Goal: Information Seeking & Learning: Check status

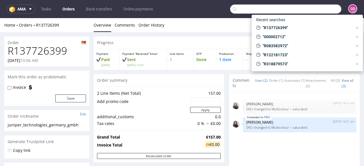
scroll to position [272, 0]
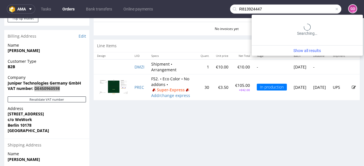
type input "R813924447"
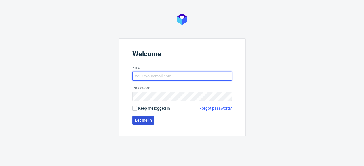
type input "[EMAIL_ADDRESS][DOMAIN_NAME]"
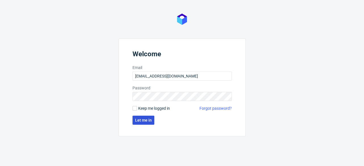
click at [138, 119] on span "Let me in" at bounding box center [143, 121] width 17 height 4
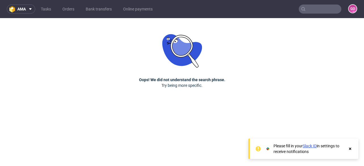
click at [318, 7] on input "text" at bounding box center [320, 9] width 43 height 9
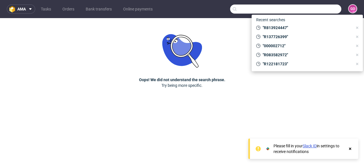
paste input "R813924447"
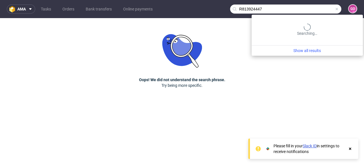
type input "R813924447"
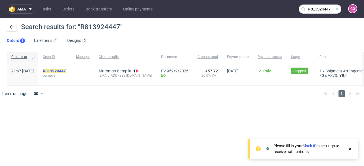
click at [66, 69] on mark "R813924447" at bounding box center [54, 71] width 23 height 5
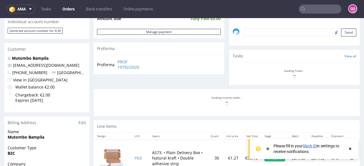
scroll to position [204, 0]
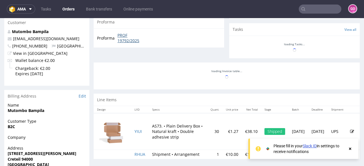
click at [130, 39] on link "PROF 19792/2025" at bounding box center [133, 38] width 33 height 11
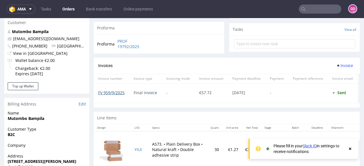
click at [117, 93] on link "FV 959/9/2025" at bounding box center [111, 92] width 26 height 5
click at [325, 7] on input "text" at bounding box center [320, 9] width 43 height 9
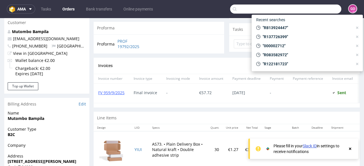
paste input "R943101910"
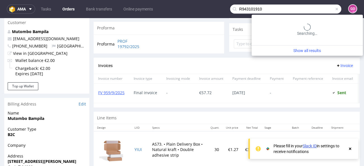
type input "R943101910"
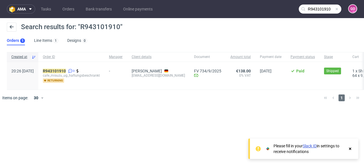
click at [75, 68] on div "R943101910 3 cafe_misuzu_ug_haftungsbeschrankt returning" at bounding box center [71, 76] width 66 height 28
click at [66, 71] on mark "R943101910" at bounding box center [54, 71] width 23 height 5
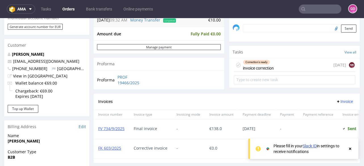
scroll to position [159, 0]
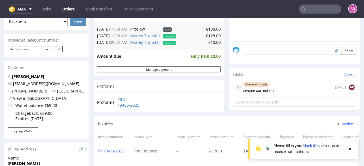
click at [317, 10] on input "text" at bounding box center [320, 9] width 43 height 9
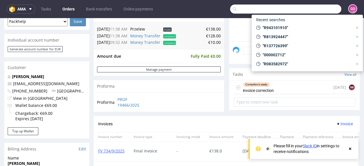
paste input "R206764581"
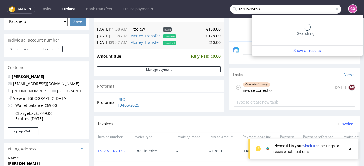
type input "R206764581"
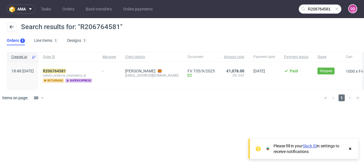
click at [75, 73] on span "veluto_science_cosmetics_sl" at bounding box center [68, 75] width 50 height 5
click at [66, 71] on mark "R206764581" at bounding box center [54, 71] width 23 height 5
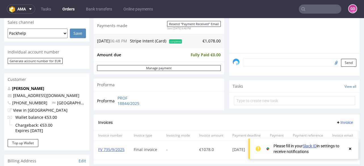
scroll to position [136, 0]
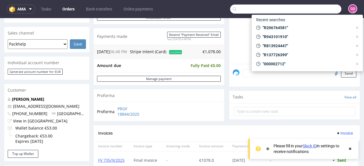
click at [316, 10] on input "text" at bounding box center [285, 9] width 111 height 9
paste input "R549340659"
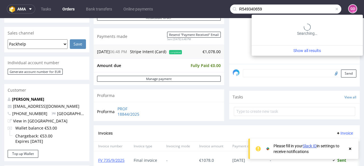
type input "R549340659"
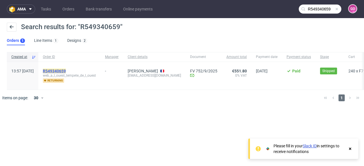
click at [66, 69] on mark "R549340659" at bounding box center [54, 71] width 23 height 5
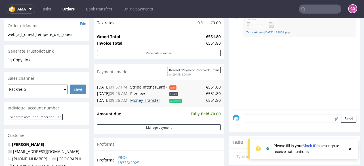
scroll to position [90, 0]
drag, startPoint x: 299, startPoint y: 10, endPoint x: 309, endPoint y: 6, distance: 10.2
click at [302, 9] on div at bounding box center [320, 9] width 43 height 9
click at [309, 6] on input "text" at bounding box center [320, 9] width 43 height 9
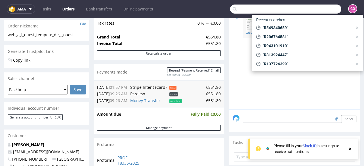
paste input "R649804005"
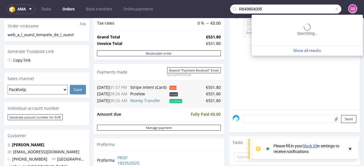
type input "R649804005"
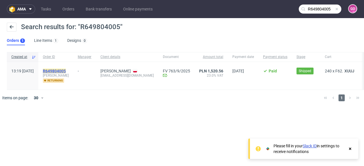
click at [66, 71] on mark "R649804005" at bounding box center [54, 71] width 23 height 5
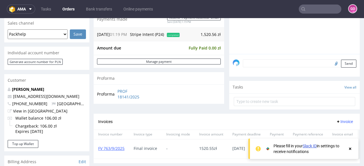
scroll to position [136, 0]
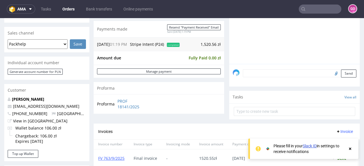
click at [320, 6] on input "text" at bounding box center [320, 9] width 43 height 9
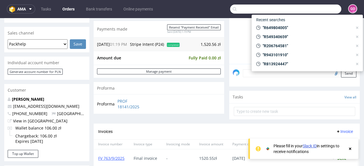
paste input "R244841779"
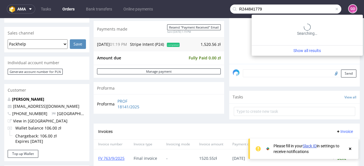
type input "R244841779"
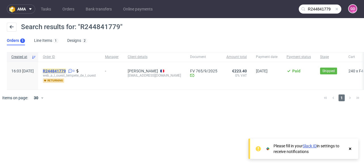
click at [66, 69] on mark "R244841779" at bounding box center [54, 71] width 23 height 5
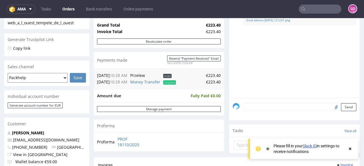
scroll to position [113, 0]
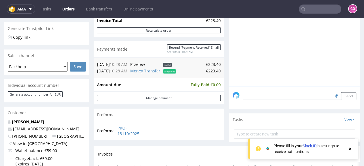
click at [322, 8] on input "text" at bounding box center [320, 9] width 43 height 9
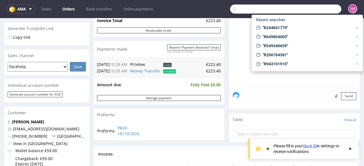
paste input "R651720146"
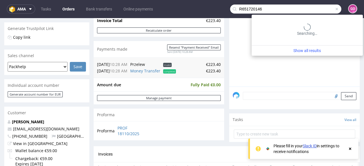
type input "R651720146"
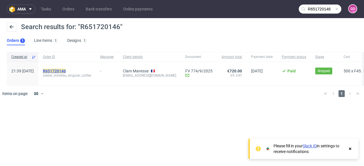
click at [66, 69] on mark "R651720146" at bounding box center [54, 71] width 23 height 5
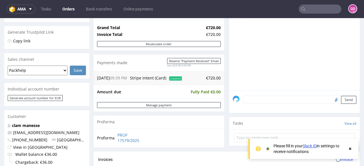
scroll to position [113, 0]
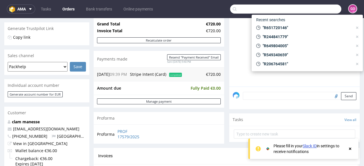
click at [326, 12] on input "text" at bounding box center [285, 9] width 111 height 9
paste input "R414324077"
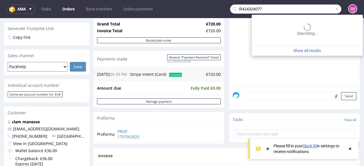
type input "R414324077"
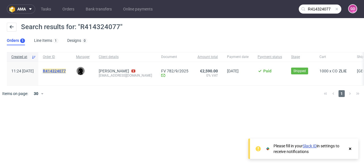
click at [66, 72] on mark "R414324077" at bounding box center [54, 71] width 23 height 5
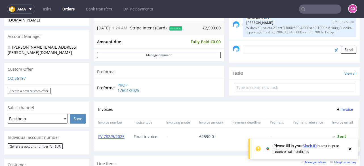
scroll to position [136, 0]
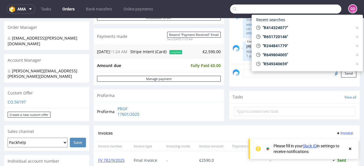
click at [312, 12] on input "text" at bounding box center [285, 9] width 111 height 9
paste input "R241987187"
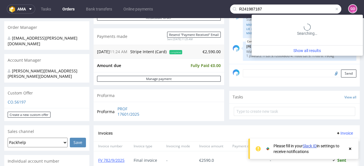
type input "R241987187"
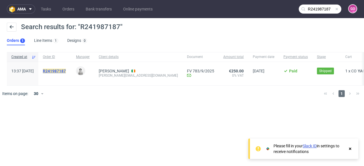
click at [64, 71] on mark "R241987187" at bounding box center [54, 71] width 23 height 5
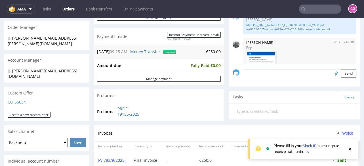
scroll to position [113, 0]
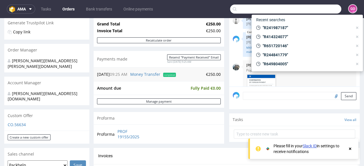
click at [310, 12] on input "text" at bounding box center [285, 9] width 111 height 9
paste input "R466169765"
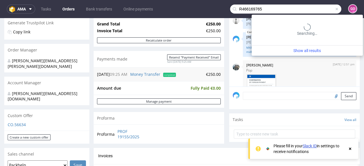
type input "R466169765"
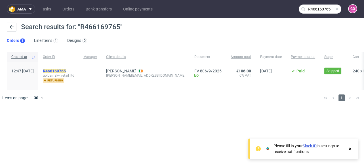
click at [66, 69] on mark "R466169765" at bounding box center [54, 71] width 23 height 5
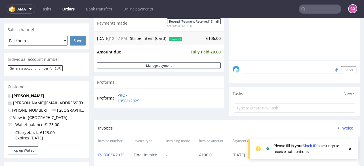
scroll to position [113, 0]
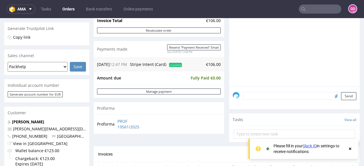
click at [322, 6] on input "text" at bounding box center [320, 9] width 43 height 9
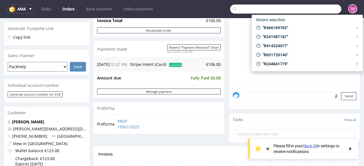
paste input "R637222548"
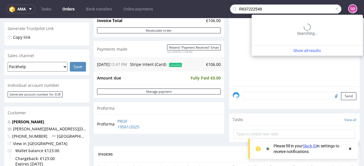
type input "R637222548"
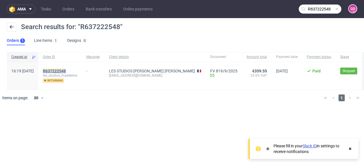
click at [66, 69] on mark "R637222548" at bounding box center [54, 71] width 23 height 5
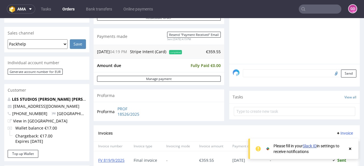
scroll to position [113, 0]
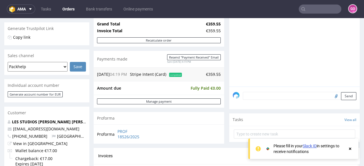
click at [308, 11] on input "text" at bounding box center [320, 9] width 43 height 9
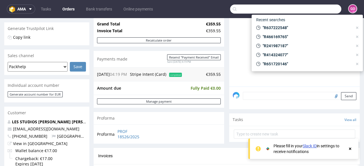
paste input "R458734815"
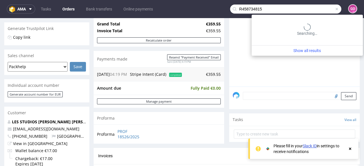
type input "R458734815"
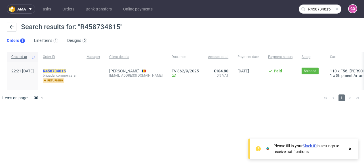
click at [62, 70] on mark "R458734815" at bounding box center [54, 71] width 23 height 5
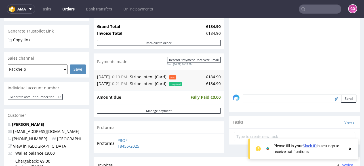
scroll to position [90, 0]
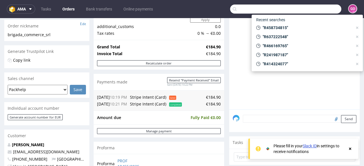
click at [325, 8] on input "text" at bounding box center [285, 9] width 111 height 9
paste input "R123454038"
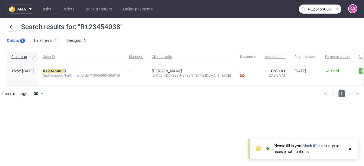
click at [315, 10] on input "R123454038" at bounding box center [320, 9] width 43 height 9
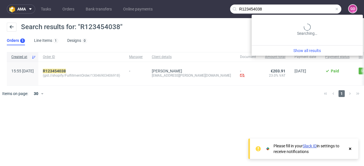
click at [315, 10] on input "R123454038" at bounding box center [285, 9] width 111 height 9
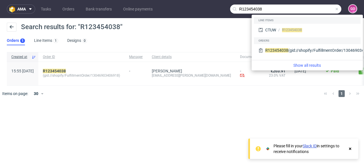
paste input "466997560"
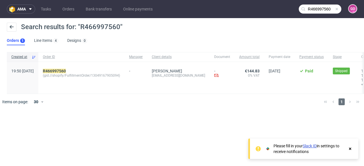
click at [327, 7] on input "R466997560" at bounding box center [320, 9] width 43 height 9
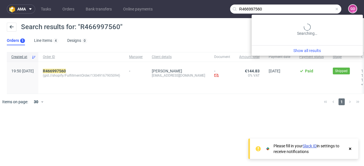
click at [327, 7] on input "R466997560" at bounding box center [285, 9] width 111 height 9
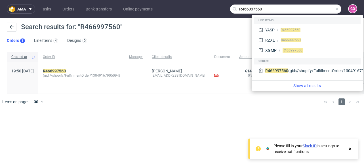
paste input "20815123"
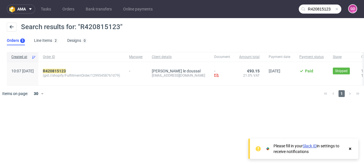
click at [318, 7] on input "R420815123" at bounding box center [320, 9] width 43 height 9
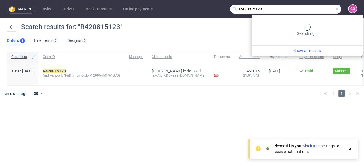
click at [318, 7] on input "R420815123" at bounding box center [285, 9] width 111 height 9
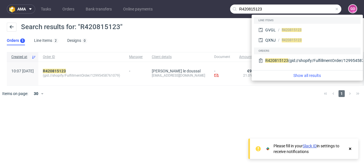
paste input "949009289"
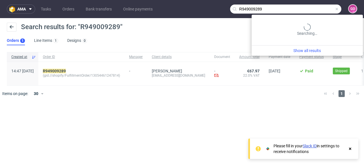
click at [332, 8] on input "R949009289" at bounding box center [285, 9] width 111 height 9
paste input "4812274"
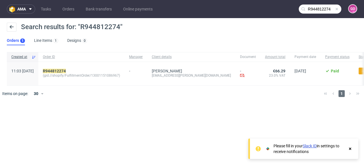
click at [313, 7] on input "R944812274" at bounding box center [320, 9] width 43 height 9
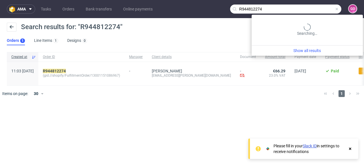
click at [313, 7] on input "R944812274" at bounding box center [285, 9] width 111 height 9
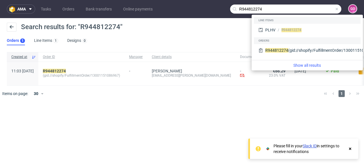
paste input "835996622"
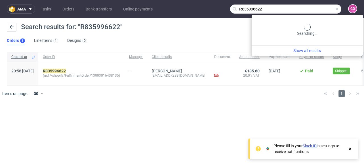
click at [319, 11] on input "R835996622" at bounding box center [285, 9] width 111 height 9
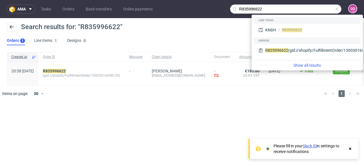
paste input "728073665"
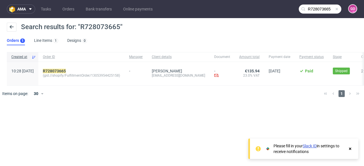
click at [315, 9] on input "R728073665" at bounding box center [320, 9] width 43 height 9
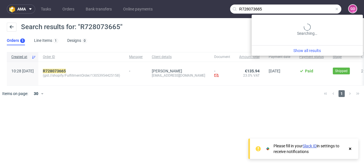
click at [315, 9] on input "R728073665" at bounding box center [285, 9] width 111 height 9
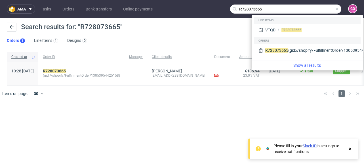
paste input "171001650"
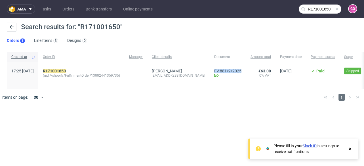
drag, startPoint x: 212, startPoint y: 65, endPoint x: 244, endPoint y: 68, distance: 31.3
click at [244, 68] on div "FV 881/9/2025 Invoice email Sent at [DATE]" at bounding box center [228, 75] width 36 height 27
copy link "FV 881/9/2025"
click at [313, 6] on input "R171001650" at bounding box center [320, 9] width 43 height 9
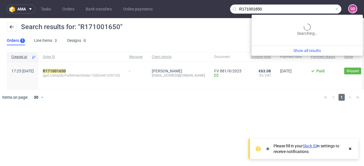
click at [313, 6] on input "R171001650" at bounding box center [285, 9] width 111 height 9
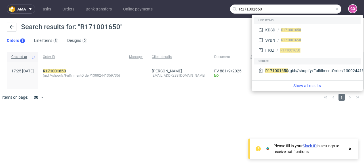
paste input "48328313"
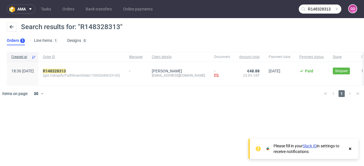
click at [319, 15] on nav "ama Tasks Orders Bank transfers Online payments R148328313 GO" at bounding box center [182, 9] width 364 height 18
click at [317, 10] on input "R148328313" at bounding box center [320, 9] width 43 height 9
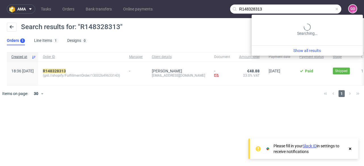
click at [308, 5] on input "R148328313" at bounding box center [285, 9] width 111 height 9
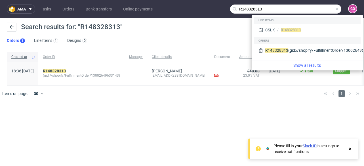
paste input "006717189"
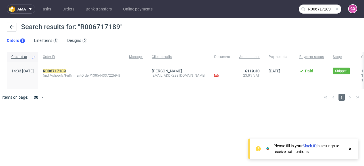
click at [316, 10] on input "R006717189" at bounding box center [320, 9] width 43 height 9
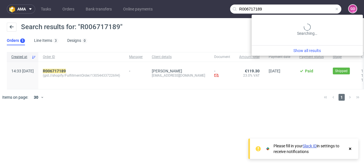
click at [316, 10] on input "R006717189" at bounding box center [285, 9] width 111 height 9
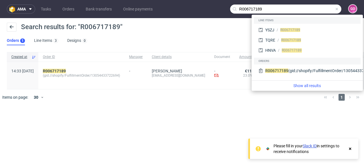
paste input "484063244"
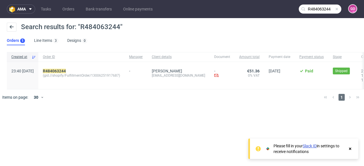
click at [321, 8] on input "R484063244" at bounding box center [320, 9] width 43 height 9
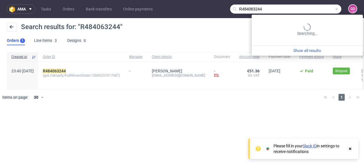
click at [321, 8] on input "R484063244" at bounding box center [285, 9] width 111 height 9
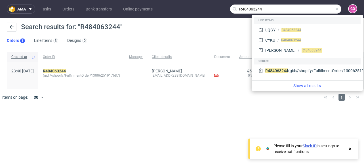
paste input "261898026"
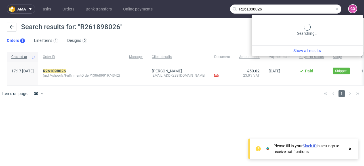
click at [323, 8] on input "R261898026" at bounding box center [285, 9] width 111 height 9
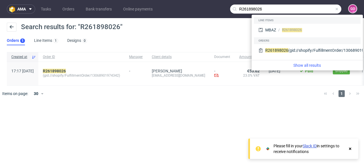
paste input "097029561"
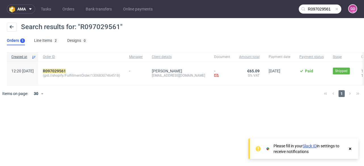
click at [320, 9] on input "R097029561" at bounding box center [320, 9] width 43 height 9
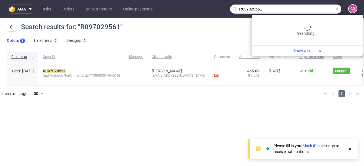
click at [320, 9] on input "R097029561" at bounding box center [285, 9] width 111 height 9
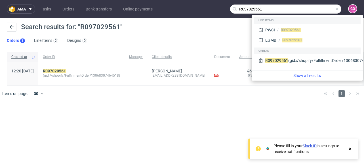
paste input "33750235"
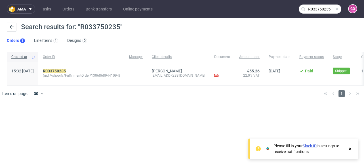
click at [331, 8] on input "R033750235" at bounding box center [320, 9] width 43 height 9
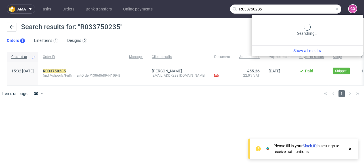
click at [331, 8] on input "R033750235" at bounding box center [285, 9] width 111 height 9
paste input "920808353"
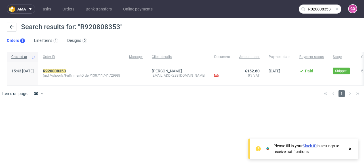
click at [322, 8] on input "R920808353" at bounding box center [320, 9] width 43 height 9
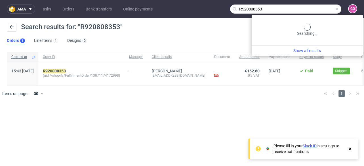
click at [322, 8] on input "R920808353" at bounding box center [285, 9] width 111 height 9
paste input "139113971"
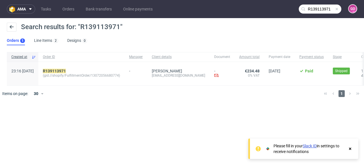
click at [327, 8] on input "R139113971" at bounding box center [320, 9] width 43 height 9
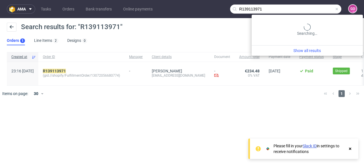
click at [327, 8] on input "R139113971" at bounding box center [285, 9] width 111 height 9
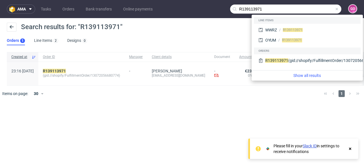
click at [271, 12] on input "R139113971" at bounding box center [285, 9] width 111 height 9
paste input "885100530"
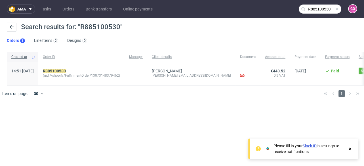
click at [326, 7] on input "R885100530" at bounding box center [320, 9] width 43 height 9
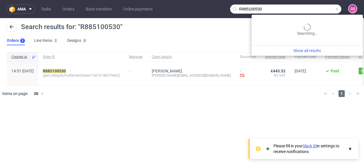
click at [326, 7] on input "R885100530" at bounding box center [285, 9] width 111 height 9
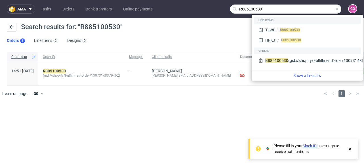
paste input "4690618"
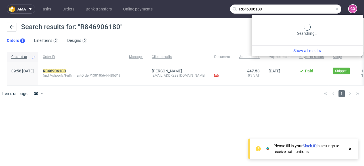
click at [310, 12] on input "R846906180" at bounding box center [285, 9] width 111 height 9
paste input "730624282"
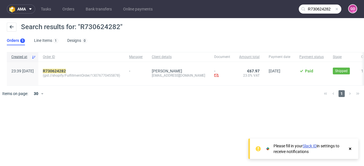
click at [320, 17] on nav "ama Tasks Orders Bank transfers Online payments R730624282 GO" at bounding box center [182, 9] width 364 height 18
click at [320, 13] on input "R730624282" at bounding box center [320, 9] width 43 height 9
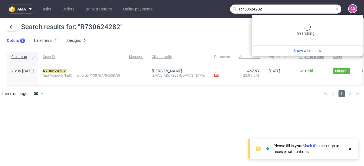
click at [320, 13] on input "R730624282" at bounding box center [285, 9] width 111 height 9
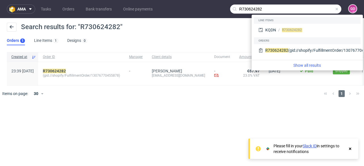
paste input "251577355"
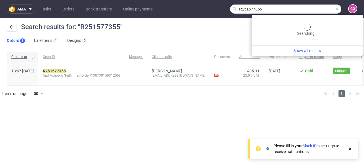
click at [323, 7] on input "R251577355" at bounding box center [285, 9] width 111 height 9
paste input "521497219"
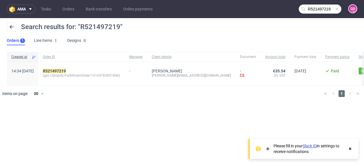
click at [314, 14] on nav "ama Tasks Orders Bank transfers Online payments R521497219 GO" at bounding box center [182, 9] width 364 height 18
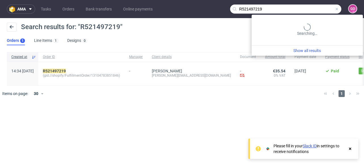
click at [312, 7] on input "R521497219" at bounding box center [285, 9] width 111 height 9
paste input "013561447"
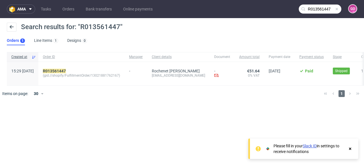
click at [322, 6] on input "R013561447" at bounding box center [320, 9] width 43 height 9
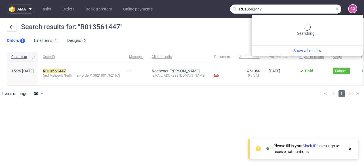
paste input "773842003"
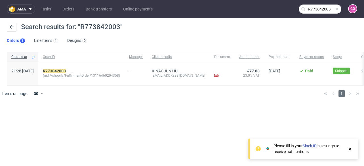
click at [327, 11] on input "R773842003" at bounding box center [320, 9] width 43 height 9
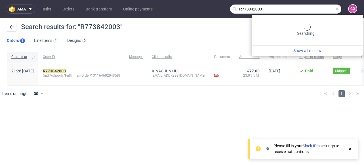
click at [327, 11] on input "R773842003" at bounding box center [285, 9] width 111 height 9
paste input "518258020"
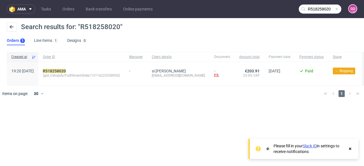
click at [316, 9] on input "R518258020" at bounding box center [320, 9] width 43 height 9
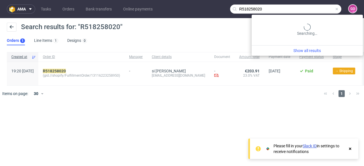
click at [316, 9] on input "R518258020" at bounding box center [285, 9] width 111 height 9
paste input "710044089"
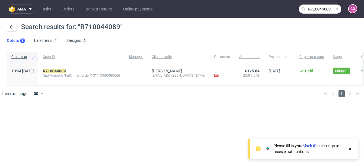
click at [315, 9] on input "R710044089" at bounding box center [320, 9] width 43 height 9
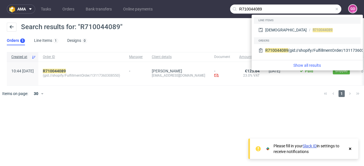
click at [313, 9] on input "R710044089" at bounding box center [285, 9] width 111 height 9
paste input "679232863"
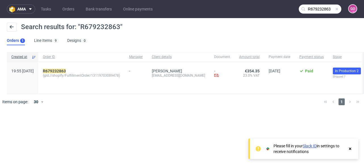
click at [320, 12] on input "R679232863" at bounding box center [320, 9] width 43 height 9
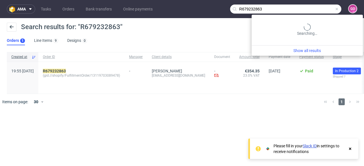
click at [320, 12] on input "R679232863" at bounding box center [285, 9] width 111 height 9
paste input "493355379"
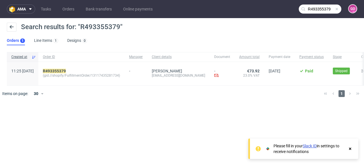
drag, startPoint x: 309, startPoint y: 14, endPoint x: 309, endPoint y: 11, distance: 2.9
click at [309, 14] on nav "ama Tasks Orders Bank transfers Online payments R493355379 GO" at bounding box center [182, 9] width 364 height 18
click at [310, 10] on input "R493355379" at bounding box center [320, 9] width 43 height 9
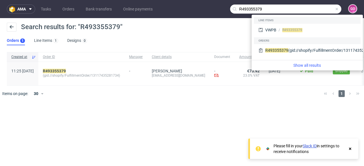
paste input "66937797"
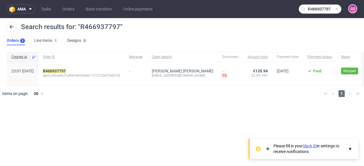
click at [310, 11] on input "R466937797" at bounding box center [320, 9] width 43 height 9
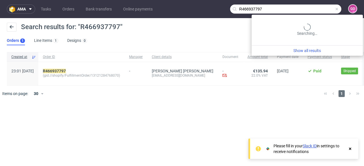
click at [310, 11] on input "R466937797" at bounding box center [285, 9] width 111 height 9
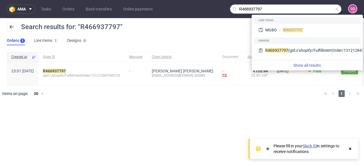
click at [310, 11] on input "R466937797" at bounding box center [285, 9] width 111 height 9
paste input "377432834"
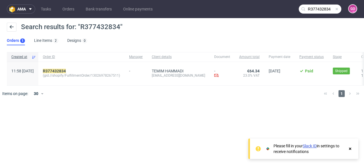
click at [329, 10] on input "R377432834" at bounding box center [320, 9] width 43 height 9
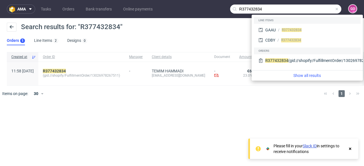
paste input "691641346"
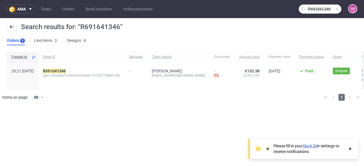
click at [317, 5] on input "R691641346" at bounding box center [320, 9] width 43 height 9
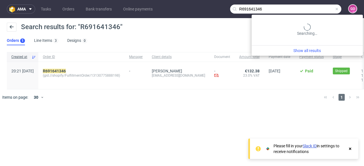
click at [317, 5] on input "R691641346" at bounding box center [285, 9] width 111 height 9
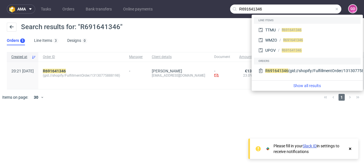
paste input "858479784"
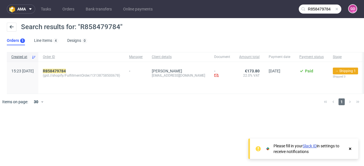
click at [331, 6] on input "R858479784" at bounding box center [320, 9] width 43 height 9
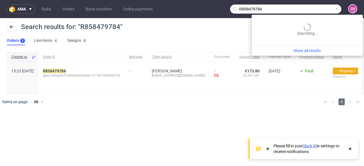
click at [331, 6] on input "R858479784" at bounding box center [285, 9] width 111 height 9
paste input "635329218"
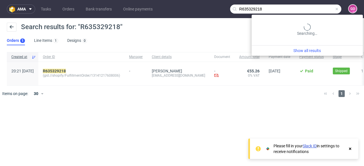
click at [324, 7] on input "R635329218" at bounding box center [285, 9] width 111 height 9
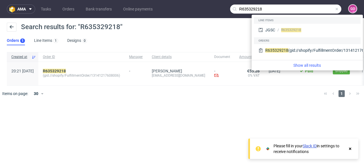
paste input "15359300"
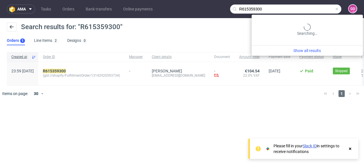
click at [324, 12] on input "R615359300" at bounding box center [285, 9] width 111 height 9
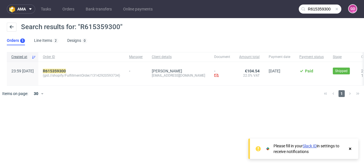
click at [329, 5] on input "R615359300" at bounding box center [320, 9] width 43 height 9
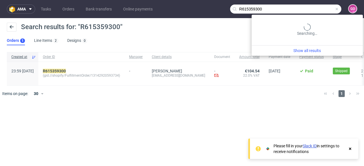
paste input "091444062"
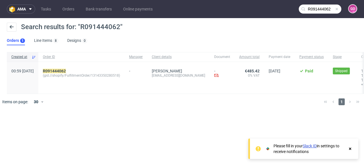
click at [325, 5] on input "R091444062" at bounding box center [320, 9] width 43 height 9
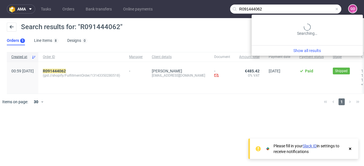
click at [325, 5] on input "R091444062" at bounding box center [285, 9] width 111 height 9
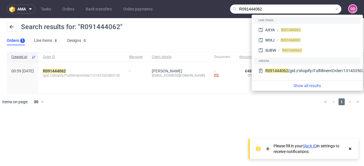
paste input "85488370"
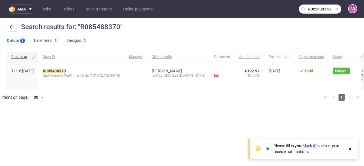
click at [317, 14] on nav "ama Tasks Orders Bank transfers Online payments R085488370 GO" at bounding box center [182, 9] width 364 height 18
click at [317, 11] on input "R085488370" at bounding box center [320, 9] width 43 height 9
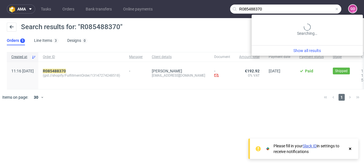
click at [317, 11] on input "R085488370" at bounding box center [285, 9] width 111 height 9
paste input "384800267"
click at [325, 6] on input "R384800267" at bounding box center [285, 9] width 111 height 9
paste input "54634110"
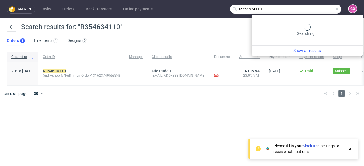
click at [328, 6] on input "R354634110" at bounding box center [285, 9] width 111 height 9
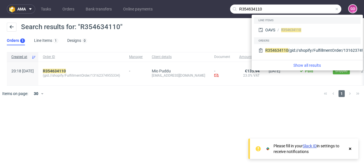
paste input "76046669"
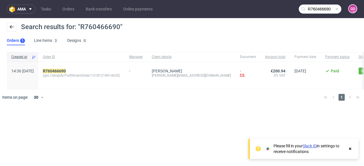
click at [323, 5] on input "R760466690" at bounding box center [320, 9] width 43 height 9
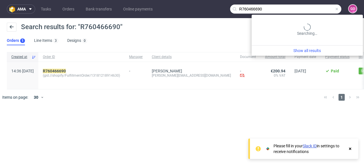
click at [323, 5] on input "R760466690" at bounding box center [285, 9] width 111 height 9
paste input "998765348"
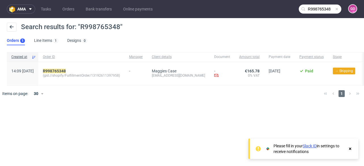
click at [329, 12] on input "R998765348" at bounding box center [320, 9] width 43 height 9
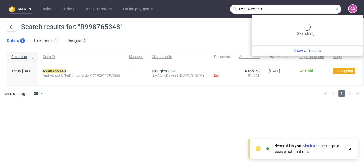
click at [329, 12] on input "R998765348" at bounding box center [285, 9] width 111 height 9
paste input "638983079"
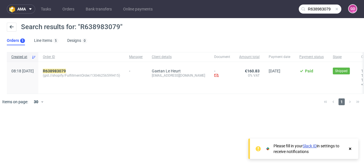
click at [310, 7] on input "R638983079" at bounding box center [320, 9] width 43 height 9
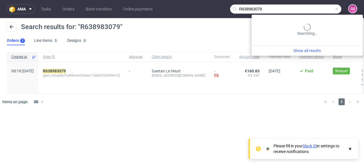
click at [310, 7] on input "R638983079" at bounding box center [285, 9] width 111 height 9
paste input "26129613"
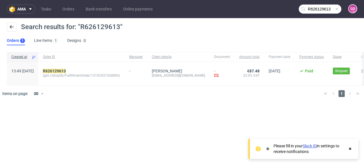
click at [314, 9] on input "R626129613" at bounding box center [320, 9] width 43 height 9
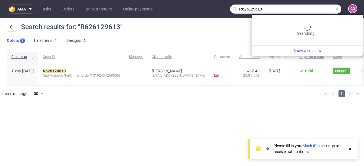
paste input "534536178"
click at [319, 9] on input "R534536178" at bounding box center [285, 9] width 111 height 9
paste input "491894845"
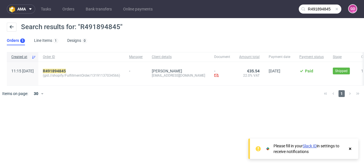
click at [318, 10] on input "R491894845" at bounding box center [320, 9] width 43 height 9
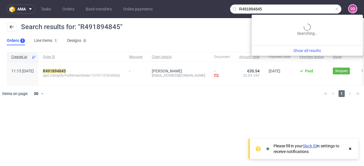
click at [318, 10] on input "R491894845" at bounding box center [285, 9] width 111 height 9
paste input "24868516"
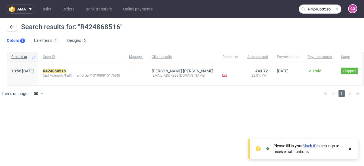
click at [318, 9] on input "R424868516" at bounding box center [320, 9] width 43 height 9
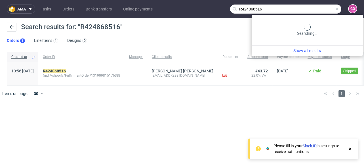
paste input "56689799"
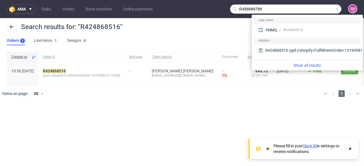
type input "R456689799"
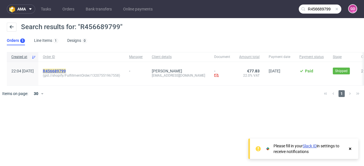
click at [66, 72] on mark "R456689799" at bounding box center [54, 71] width 23 height 5
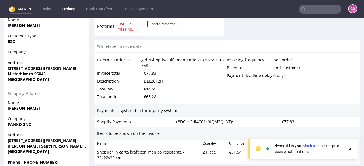
scroll to position [340, 0]
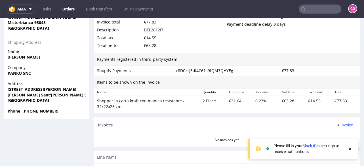
click at [156, 29] on div "DEL2612IT" at bounding box center [154, 30] width 20 height 8
copy div "DEL2612IT"
click at [317, 8] on input "text" at bounding box center [320, 9] width 43 height 9
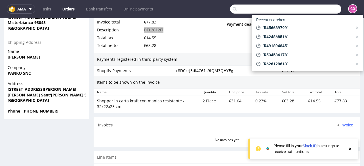
click at [317, 8] on input "text" at bounding box center [285, 9] width 111 height 9
paste input "R292078777"
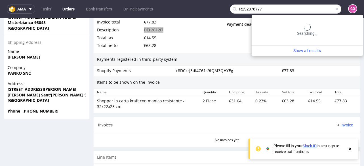
type input "R292078777"
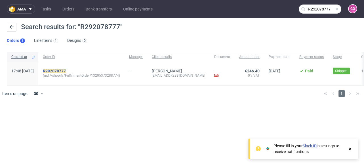
click at [66, 73] on mark "R292078777" at bounding box center [54, 71] width 23 height 5
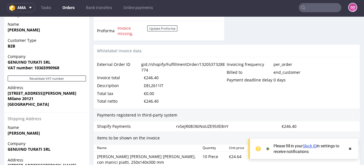
scroll to position [340, 0]
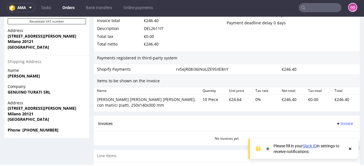
click at [158, 31] on div "DEL2611IT" at bounding box center [154, 29] width 20 height 8
copy div "DEL2611IT"
click at [311, 10] on input "text" at bounding box center [320, 7] width 43 height 9
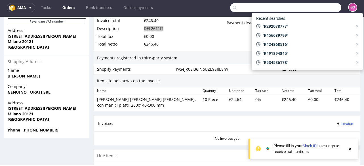
paste input "R031853756"
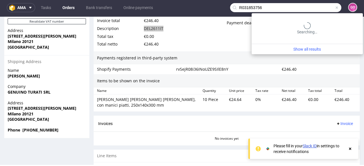
type input "R031853756"
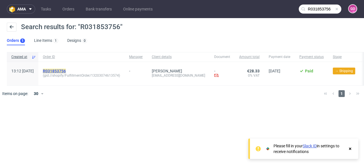
click at [66, 70] on mark "R031853756" at bounding box center [54, 71] width 23 height 5
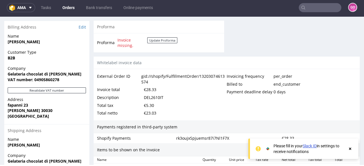
scroll to position [272, 0]
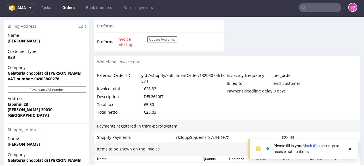
click at [157, 97] on div "DEL2610IT" at bounding box center [154, 97] width 20 height 8
copy div "DEL2610IT"
click at [301, 6] on use at bounding box center [303, 8] width 4 height 4
click at [305, 6] on input "text" at bounding box center [320, 7] width 43 height 9
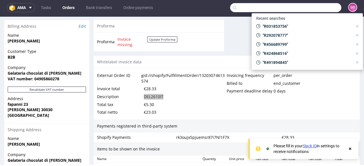
paste input "R546996391"
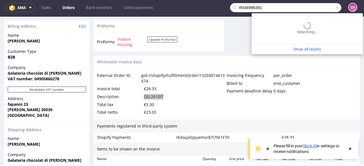
type input "R546996391"
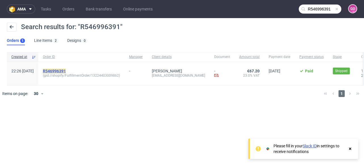
click at [64, 70] on mark "R546996391" at bounding box center [54, 71] width 23 height 5
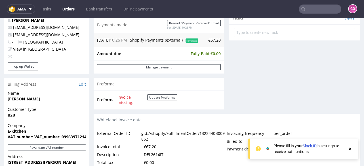
scroll to position [272, 0]
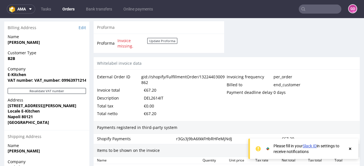
click at [150, 99] on div "DEL2614IT" at bounding box center [154, 98] width 20 height 8
copy div "DEL2614IT"
click at [317, 7] on input "text" at bounding box center [320, 9] width 43 height 9
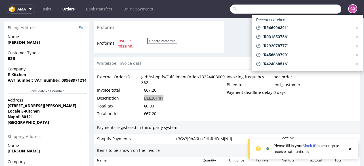
paste input "R037884480"
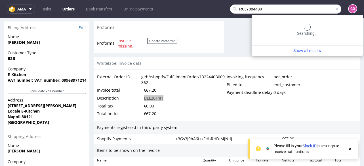
type input "R037884480"
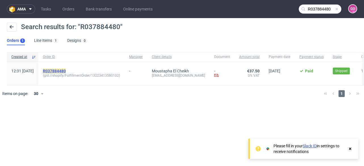
click at [73, 68] on div "R037884480 (gid://shopify/FulfillmentOrder/13223413580102)" at bounding box center [81, 74] width 86 height 24
click at [66, 72] on mark "R037884480" at bounding box center [54, 71] width 23 height 5
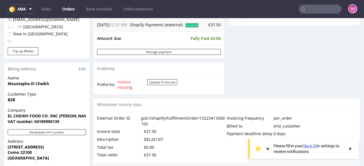
scroll to position [271, 0]
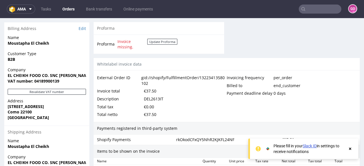
click at [154, 96] on div "DEL2613IT" at bounding box center [154, 99] width 20 height 8
copy div "DEL2613IT"
click at [323, 6] on input "text" at bounding box center [320, 9] width 43 height 9
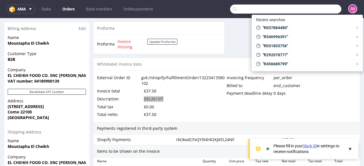
paste input "R749087443"
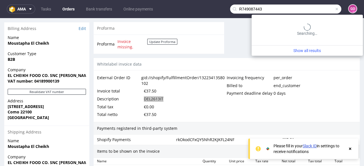
type input "R749087443"
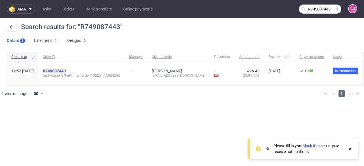
click at [66, 72] on mark "R749087443" at bounding box center [54, 71] width 23 height 5
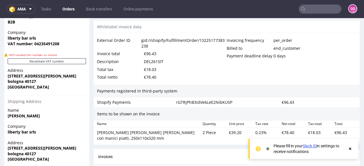
scroll to position [295, 0]
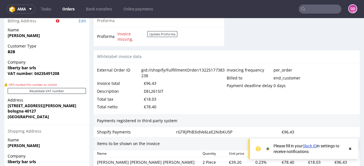
click at [152, 91] on div "DEL2615IT" at bounding box center [154, 92] width 20 height 8
copy div "DEL2615IT"
click at [326, 12] on input "text" at bounding box center [320, 9] width 43 height 9
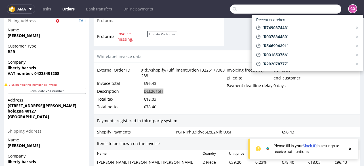
paste input "R454553991"
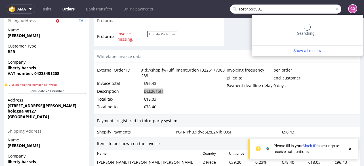
type input "R454553991"
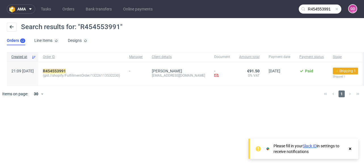
click at [66, 73] on span "(gid://shopify/FulfillmentOrder/13226113532230)" at bounding box center [81, 75] width 77 height 5
click at [66, 70] on mark "R454553991" at bounding box center [54, 71] width 23 height 5
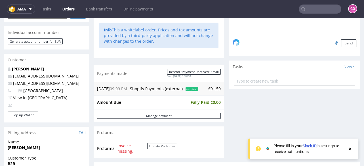
scroll to position [227, 0]
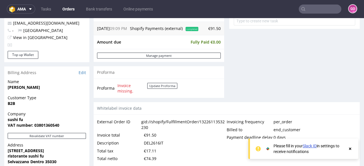
click at [158, 143] on div "DEL2616IT" at bounding box center [154, 144] width 20 height 8
copy div "DEL2616IT"
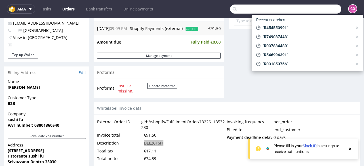
click at [318, 8] on input "text" at bounding box center [285, 9] width 111 height 9
paste input "R330473341"
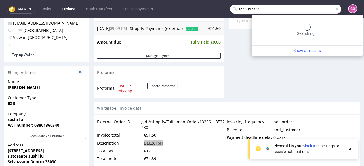
type input "R330473341"
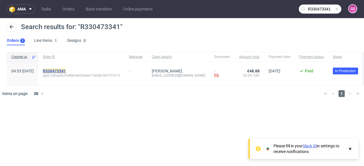
click at [66, 72] on mark "R330473341" at bounding box center [54, 71] width 23 height 5
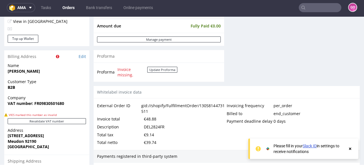
scroll to position [272, 0]
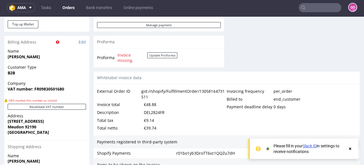
click at [149, 109] on div "DEL2824FR" at bounding box center [154, 113] width 21 height 8
copy div "DEL2824FR"
click at [324, 6] on input "text" at bounding box center [320, 7] width 43 height 9
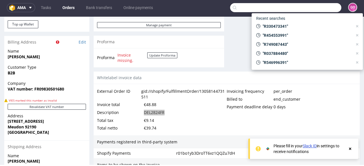
paste input "R792047735"
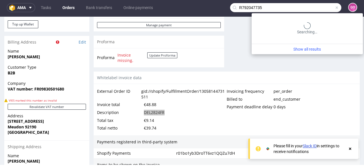
type input "R792047735"
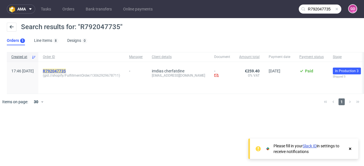
click at [66, 70] on mark "R792047735" at bounding box center [54, 71] width 23 height 5
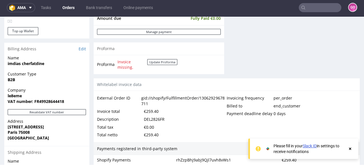
scroll to position [250, 0]
click at [158, 123] on div "DEL2826FR" at bounding box center [154, 119] width 21 height 8
copy div "DEL2826FR"
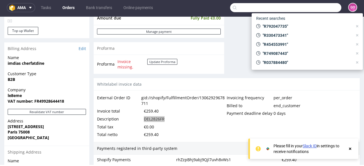
click at [313, 4] on input "text" at bounding box center [285, 7] width 111 height 9
paste input "R096538920"
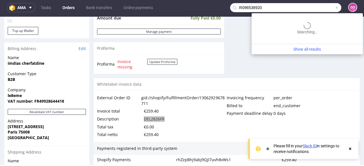
type input "R096538920"
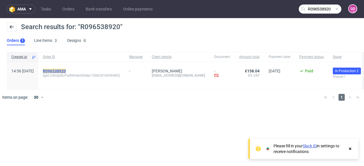
click at [63, 71] on mark "R096538920" at bounding box center [54, 71] width 23 height 5
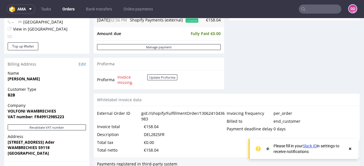
scroll to position [295, 0]
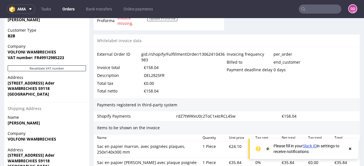
click at [156, 80] on div "DEL2825FR" at bounding box center [154, 76] width 21 height 8
click at [302, 11] on input "text" at bounding box center [320, 9] width 43 height 9
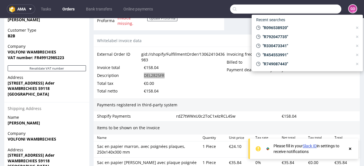
paste input "R083515543"
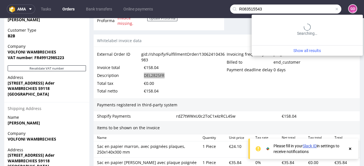
type input "R083515543"
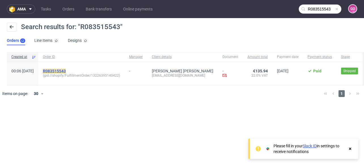
click at [66, 73] on mark "R083515543" at bounding box center [54, 71] width 23 height 5
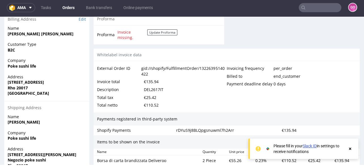
scroll to position [317, 0]
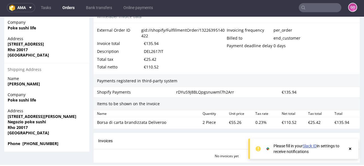
click at [154, 54] on div "DEL2617IT" at bounding box center [154, 52] width 20 height 8
click at [327, 11] on input "text" at bounding box center [320, 7] width 43 height 9
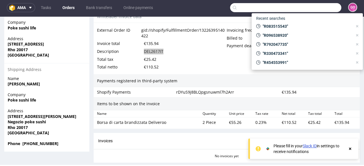
paste input "R782861125"
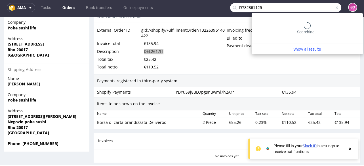
type input "R782861125"
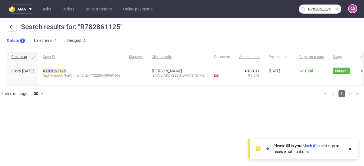
click at [66, 72] on mark "R782861125" at bounding box center [54, 71] width 23 height 5
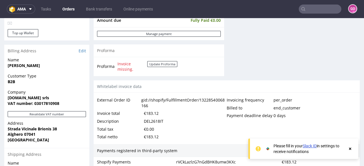
scroll to position [317, 0]
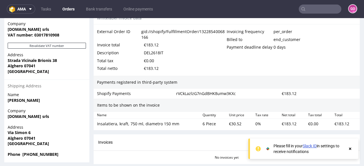
click at [161, 57] on div "DEL2618IT" at bounding box center [154, 53] width 20 height 8
click at [324, 10] on input "text" at bounding box center [320, 9] width 43 height 9
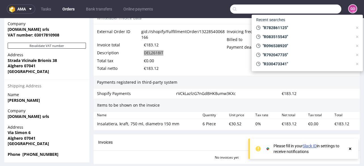
paste input "R698692016"
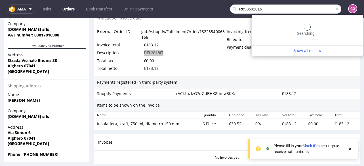
type input "R698692016"
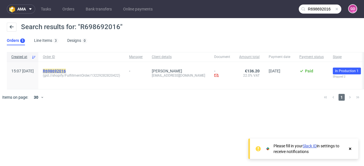
click at [66, 72] on mark "R698692016" at bounding box center [54, 71] width 23 height 5
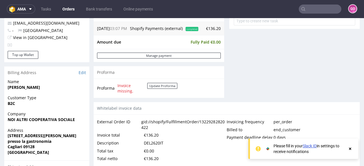
scroll to position [317, 0]
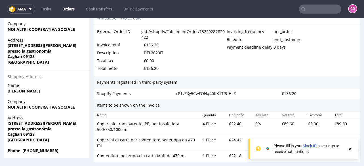
click at [153, 56] on div "DEL2620IT" at bounding box center [154, 53] width 20 height 8
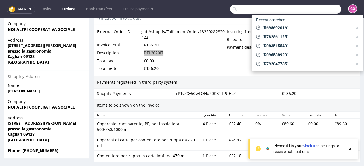
click at [305, 10] on input "text" at bounding box center [285, 9] width 111 height 9
paste input "R564623021"
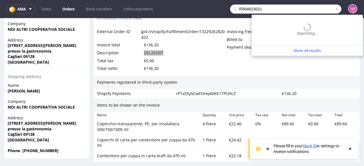
type input "R564623021"
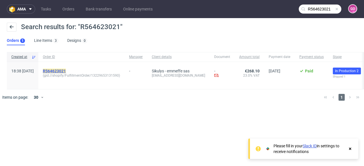
click at [62, 70] on mark "R564623021" at bounding box center [54, 71] width 23 height 5
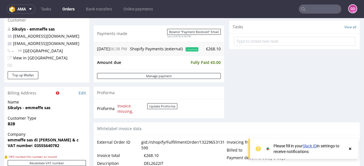
scroll to position [317, 0]
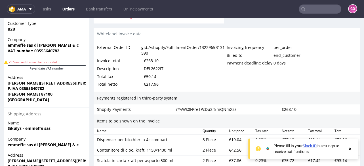
click at [148, 69] on div "DEL2622IT" at bounding box center [154, 69] width 20 height 8
click at [321, 11] on input "text" at bounding box center [320, 9] width 43 height 9
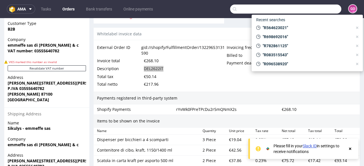
paste input "R320408164"
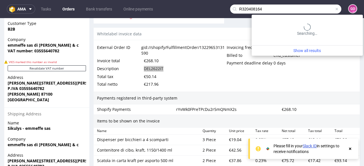
type input "R320408164"
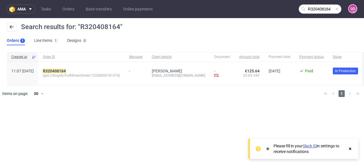
click at [64, 66] on div "R320408164 (gid://shopify/FulfillmentOrder/13228850741574)" at bounding box center [81, 74] width 86 height 24
click at [67, 68] on div "R320408164 (gid://shopify/FulfillmentOrder/13228850741574)" at bounding box center [81, 74] width 86 height 24
click at [66, 70] on mark "R320408164" at bounding box center [54, 71] width 23 height 5
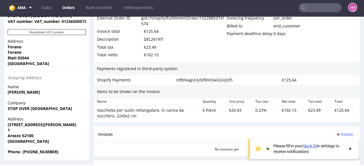
scroll to position [317, 0]
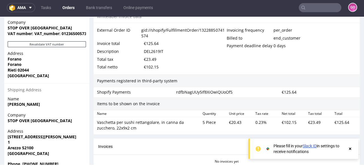
click at [155, 54] on div "DEL2619IT" at bounding box center [154, 52] width 20 height 8
click at [309, 9] on input "text" at bounding box center [320, 7] width 43 height 9
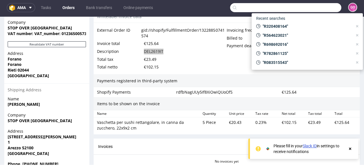
paste input "R305950027"
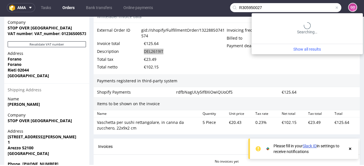
type input "R305950027"
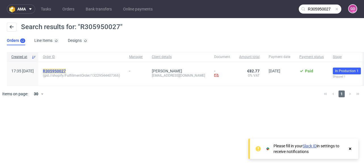
click at [66, 71] on mark "R305950027" at bounding box center [54, 71] width 23 height 5
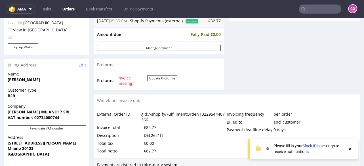
scroll to position [272, 0]
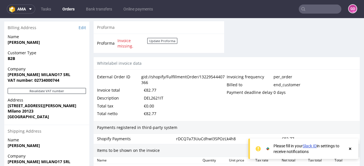
click at [162, 97] on div "DEL2621IT" at bounding box center [154, 98] width 20 height 8
click at [318, 13] on input "text" at bounding box center [320, 9] width 43 height 9
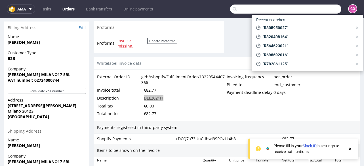
paste input "R542897132"
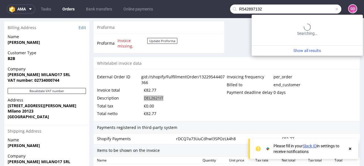
type input "R542897132"
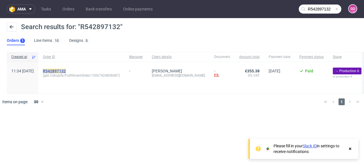
click at [66, 69] on mark "R542897132" at bounding box center [54, 71] width 23 height 5
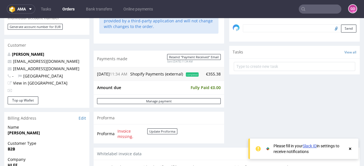
scroll to position [317, 0]
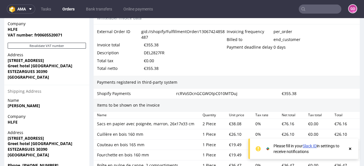
click at [155, 56] on div "DEL2827FR" at bounding box center [154, 53] width 21 height 8
click at [317, 12] on input "text" at bounding box center [320, 9] width 43 height 9
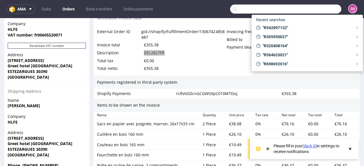
paste input "R510217938"
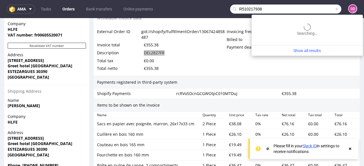
type input "R510217938"
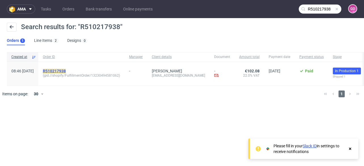
click at [66, 70] on mark "R510217938" at bounding box center [54, 71] width 23 height 5
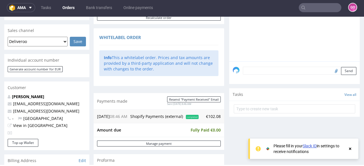
scroll to position [227, 0]
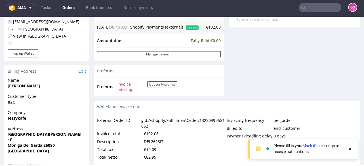
click at [159, 146] on div "DEL2623IT" at bounding box center [154, 142] width 20 height 8
